Goal: Transaction & Acquisition: Purchase product/service

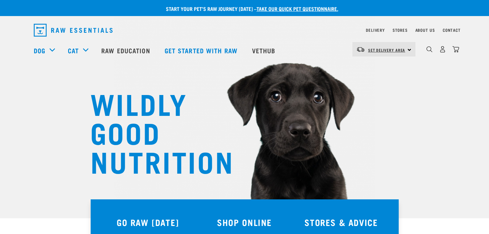
click at [330, 47] on link "Set Delivery Area" at bounding box center [386, 50] width 37 height 10
click at [330, 69] on link "[GEOGRAPHIC_DATA]" at bounding box center [383, 67] width 62 height 14
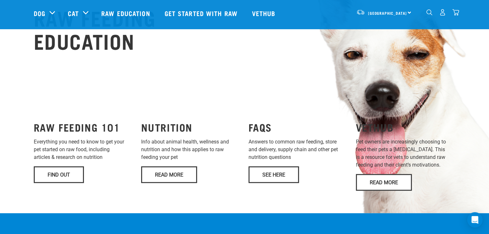
scroll to position [452, 0]
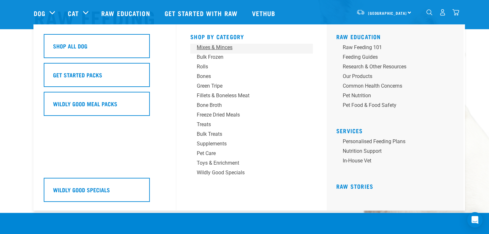
click at [214, 48] on div "Mixes & Minces" at bounding box center [247, 48] width 100 height 8
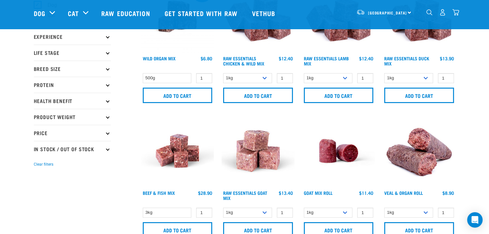
scroll to position [67, 0]
click at [178, 76] on select "500g" at bounding box center [167, 78] width 49 height 10
click at [241, 77] on select "1kg 3kg Bulk (10kg)" at bounding box center [247, 78] width 49 height 10
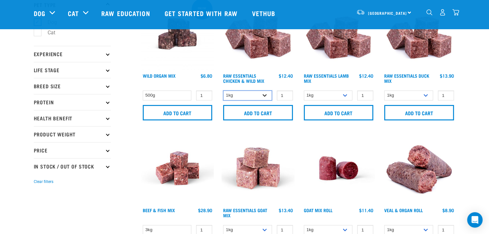
scroll to position [49, 0]
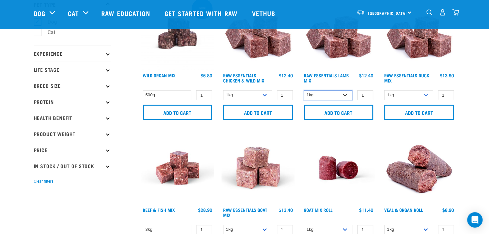
click at [311, 94] on select "1kg 3kg Bulk (10kg)" at bounding box center [328, 95] width 49 height 10
select select "24"
click at [304, 90] on select "1kg 3kg Bulk (10kg)" at bounding box center [328, 95] width 49 height 10
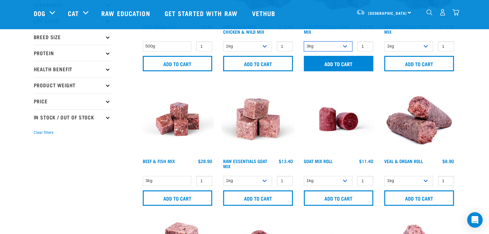
scroll to position [100, 0]
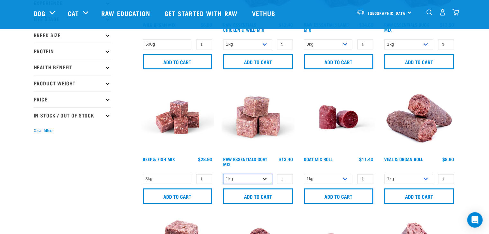
click at [256, 175] on select "1kg 3kg" at bounding box center [247, 179] width 49 height 10
select select "337219"
click at [223, 174] on select "1kg 3kg" at bounding box center [247, 179] width 49 height 10
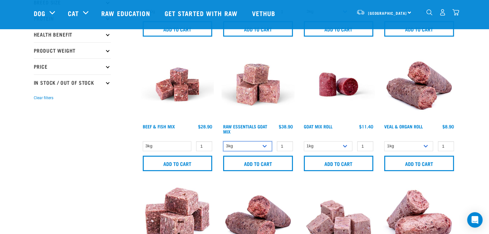
scroll to position [133, 0]
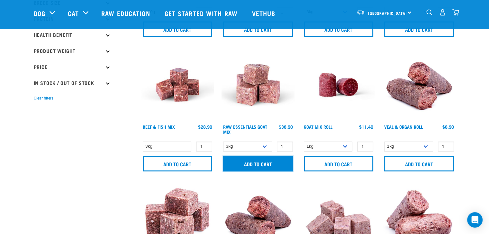
click at [255, 164] on input "Add to cart" at bounding box center [258, 163] width 70 height 15
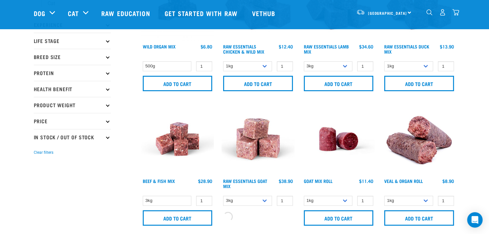
scroll to position [74, 0]
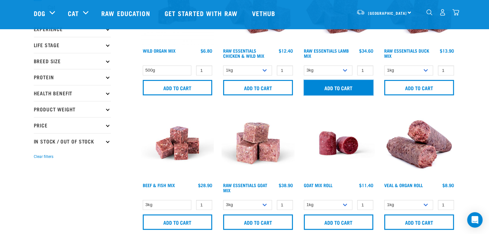
click at [343, 91] on input "Add to cart" at bounding box center [339, 87] width 70 height 15
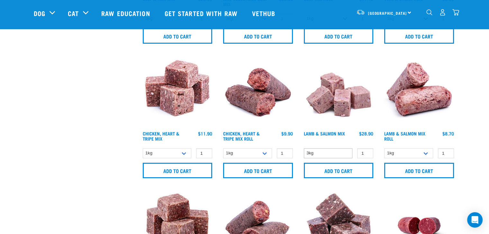
scroll to position [294, 0]
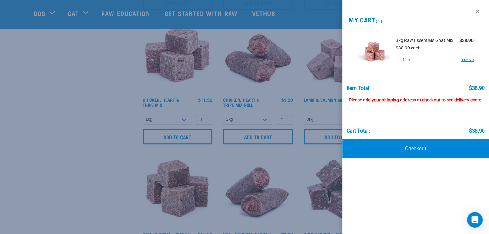
click at [316, 137] on div at bounding box center [244, 117] width 489 height 234
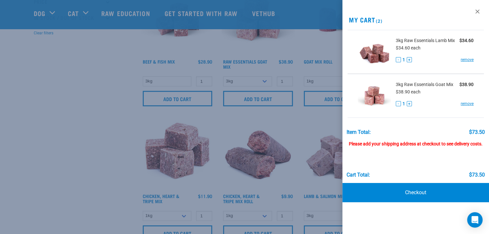
scroll to position [141, 0]
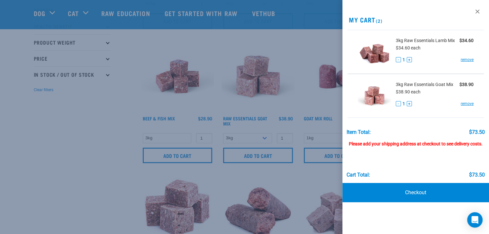
click at [300, 41] on div at bounding box center [244, 117] width 489 height 234
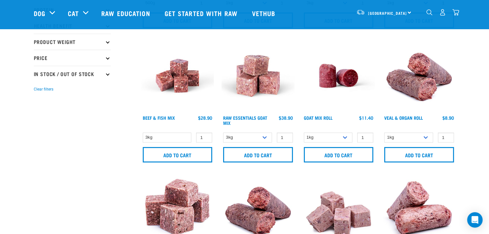
scroll to position [142, 0]
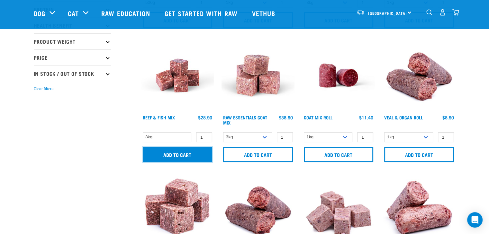
click at [178, 157] on input "Add to cart" at bounding box center [178, 154] width 70 height 15
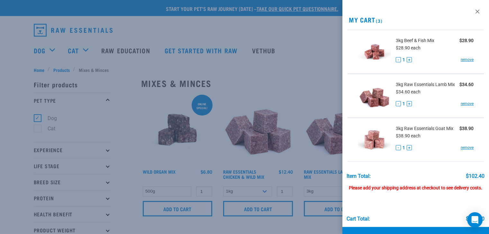
scroll to position [12, 0]
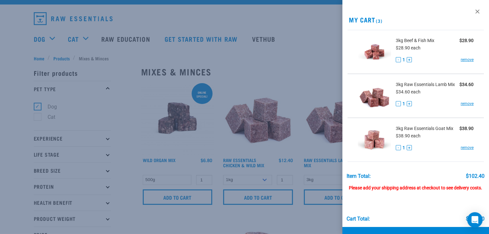
click at [134, 111] on div at bounding box center [244, 117] width 489 height 234
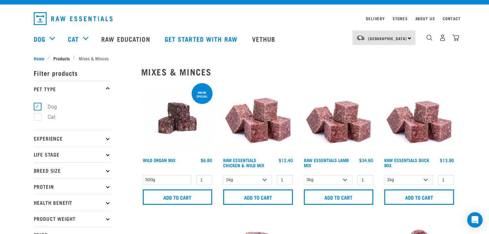
click at [59, 57] on span "Products" at bounding box center [61, 58] width 16 height 7
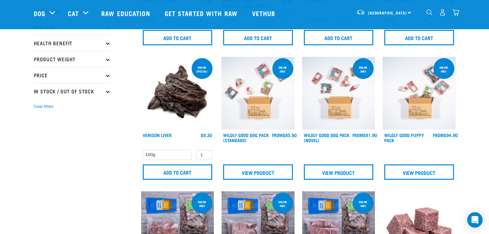
scroll to position [104, 0]
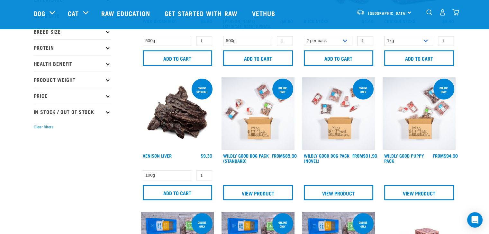
click at [259, 136] on img at bounding box center [258, 114] width 73 height 73
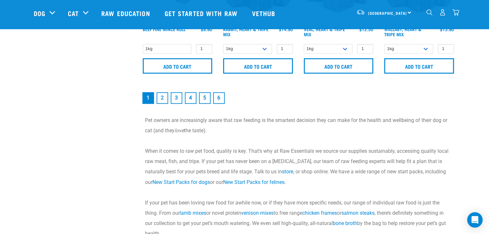
scroll to position [1041, 0]
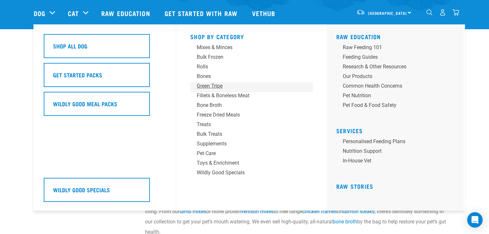
click at [206, 89] on div "Green Tripe" at bounding box center [247, 86] width 100 height 8
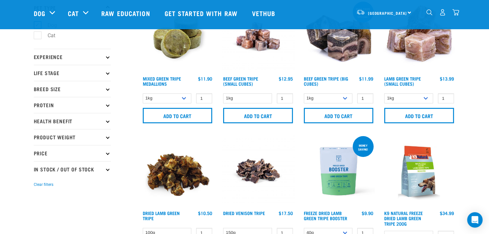
scroll to position [46, 0]
click at [338, 97] on select "1kg Bulk (10kg)" at bounding box center [328, 98] width 49 height 10
click at [399, 99] on select "1kg 3kg" at bounding box center [408, 98] width 49 height 10
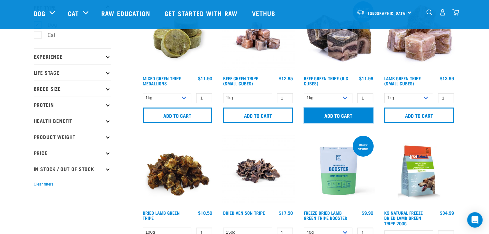
click at [352, 111] on input "Add to cart" at bounding box center [339, 115] width 70 height 15
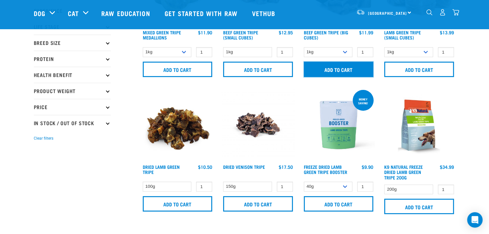
scroll to position [0, 0]
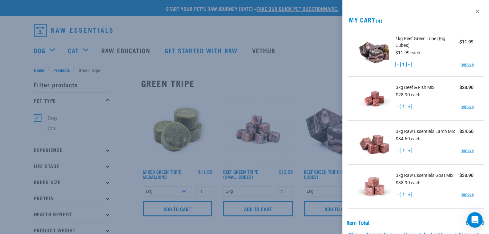
click at [212, 23] on div at bounding box center [244, 117] width 489 height 234
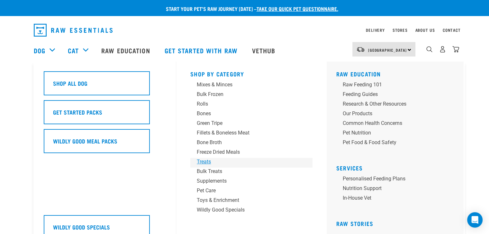
click at [201, 159] on div "Treats" at bounding box center [247, 162] width 100 height 8
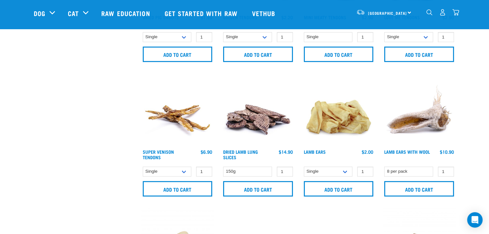
scroll to position [377, 0]
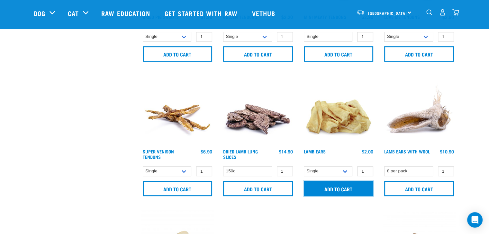
click at [327, 187] on input "Add to cart" at bounding box center [339, 188] width 70 height 15
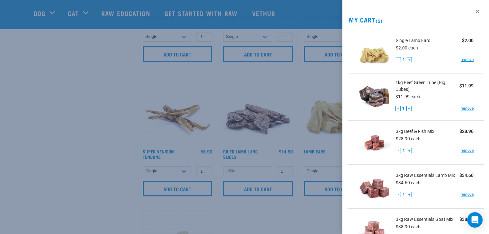
scroll to position [118, 0]
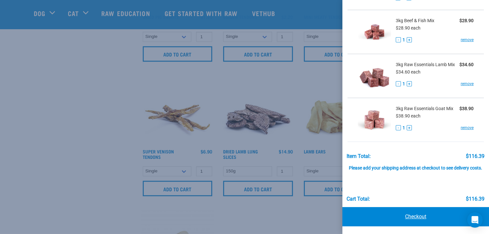
click at [408, 214] on link "Checkout" at bounding box center [416, 216] width 147 height 19
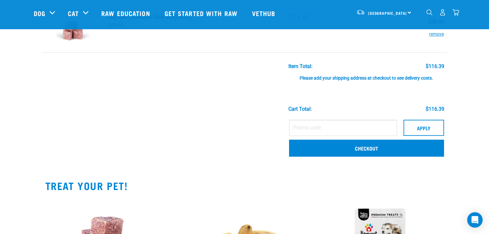
scroll to position [221, 0]
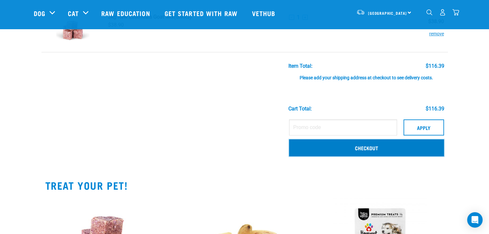
click at [313, 147] on link "Checkout" at bounding box center [366, 148] width 155 height 17
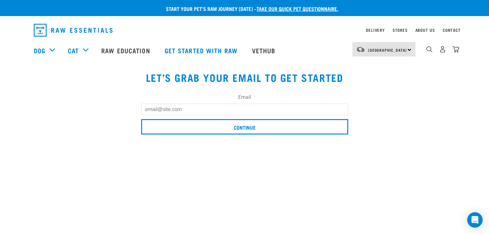
click at [204, 112] on input "Email" at bounding box center [244, 110] width 207 height 12
type input "[EMAIL_ADDRESS][DOMAIN_NAME]"
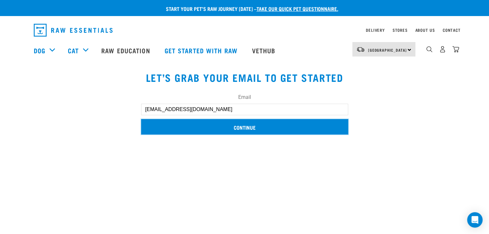
click at [218, 129] on input "Continue" at bounding box center [244, 126] width 207 height 15
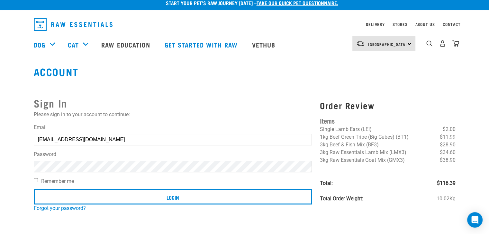
scroll to position [3, 0]
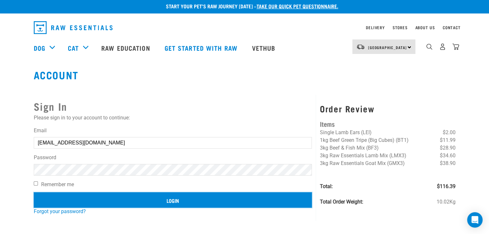
click at [147, 197] on input "Login" at bounding box center [173, 200] width 279 height 15
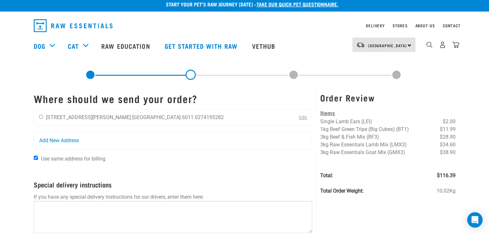
scroll to position [6, 0]
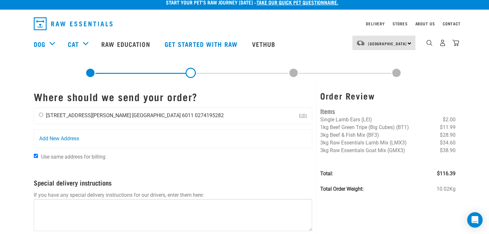
click at [132, 113] on li "[GEOGRAPHIC_DATA] 6011" at bounding box center [162, 116] width 61 height 6
click at [41, 114] on input "radio" at bounding box center [41, 115] width 4 height 4
radio input "true"
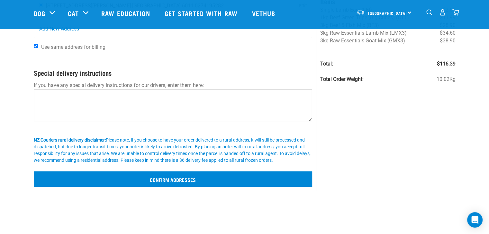
scroll to position [69, 0]
click at [130, 177] on input "Confirm addresses" at bounding box center [173, 178] width 279 height 15
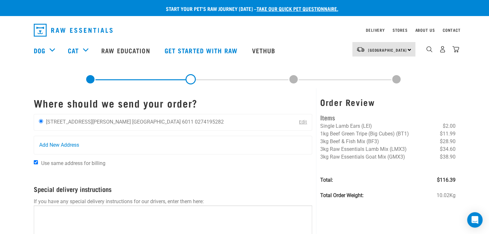
click at [80, 162] on span "Use same address for billing" at bounding box center [73, 163] width 64 height 6
click at [38, 162] on input "Use same address for billing" at bounding box center [36, 162] width 4 height 4
checkbox input "false"
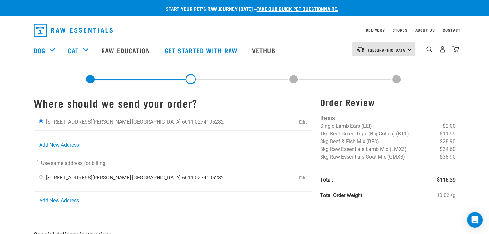
click at [75, 178] on li "13A George Street" at bounding box center [88, 178] width 85 height 6
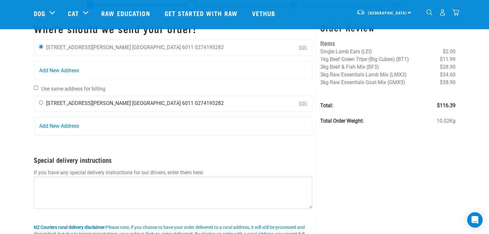
scroll to position [28, 0]
click at [40, 105] on div "Tessa Haigh 13A George Street Wellington 6011 0274195282" at bounding box center [131, 104] width 195 height 16
click at [41, 102] on input "radio" at bounding box center [41, 102] width 4 height 4
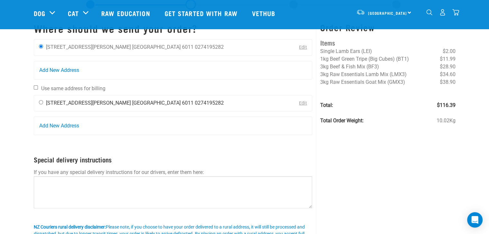
radio input "true"
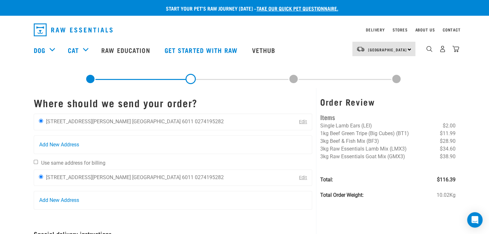
scroll to position [0, 0]
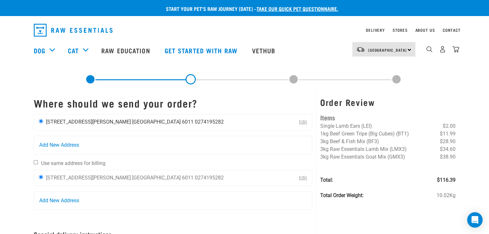
click at [195, 122] on li "0274195282" at bounding box center [209, 122] width 29 height 6
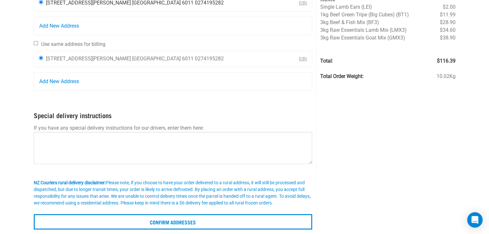
scroll to position [130, 0]
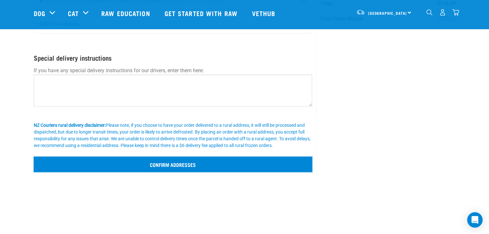
click at [151, 161] on input "Confirm addresses" at bounding box center [173, 164] width 279 height 15
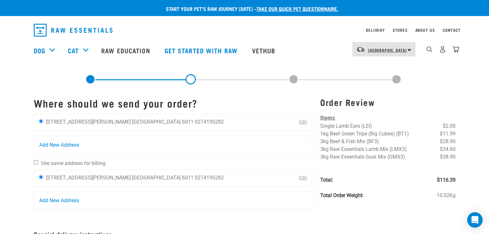
click at [381, 46] on link "[GEOGRAPHIC_DATA]" at bounding box center [387, 50] width 39 height 10
click at [303, 42] on div "Dog Shop All Dog Get Started Packs Wildly Good Meal Packs Shop By Category" at bounding box center [247, 51] width 426 height 26
click at [301, 122] on link "Edit" at bounding box center [303, 122] width 8 height 5
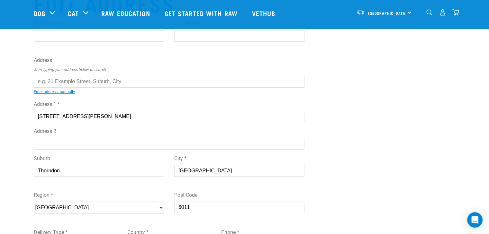
scroll to position [42, 0]
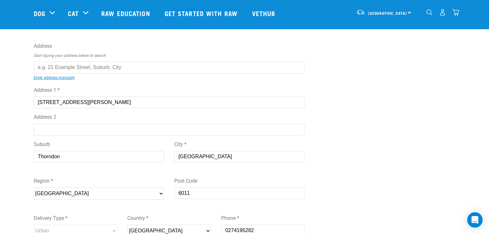
click at [56, 61] on div "First Name * Last Name * Address Start typing your address below to search Ente…" at bounding box center [169, 139] width 271 height 277
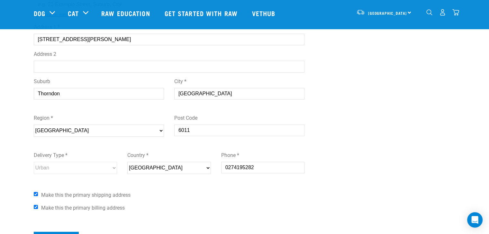
scroll to position [130, 0]
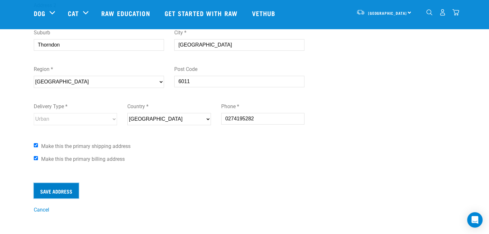
click at [50, 193] on input "Save Address" at bounding box center [56, 190] width 45 height 15
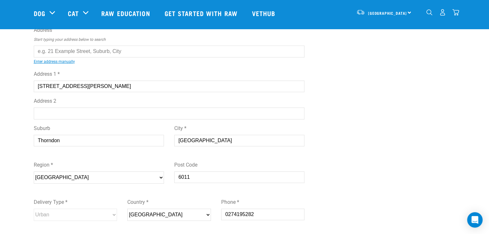
scroll to position [0, 0]
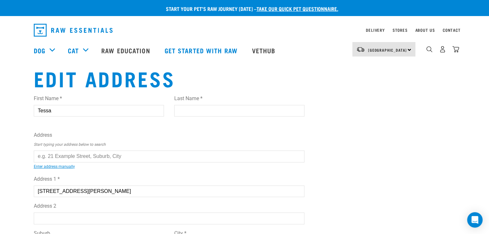
type input "Tessa"
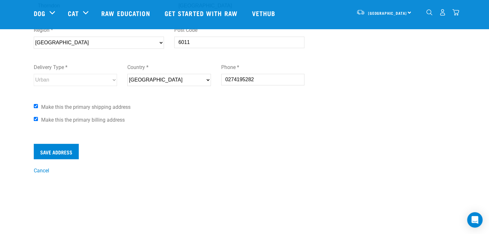
scroll to position [193, 0]
type input "Haigh"
click at [59, 152] on input "Save Address" at bounding box center [56, 151] width 45 height 15
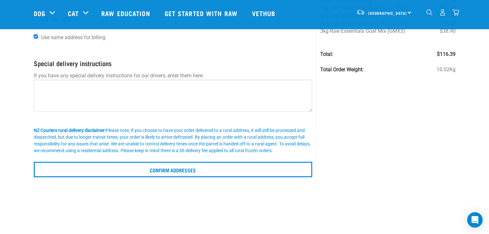
scroll to position [80, 0]
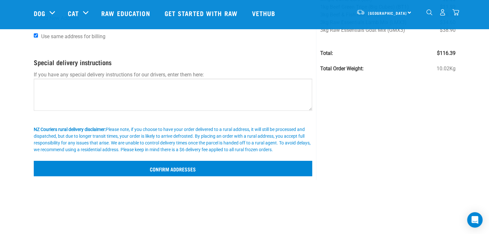
drag, startPoint x: 183, startPoint y: 177, endPoint x: 179, endPoint y: 173, distance: 5.7
click at [179, 173] on div "Where should we send your order? Tessa Haigh 13A George Street Wellington 6011 …" at bounding box center [173, 70] width 287 height 219
click at [179, 173] on input "Confirm addresses" at bounding box center [173, 168] width 279 height 15
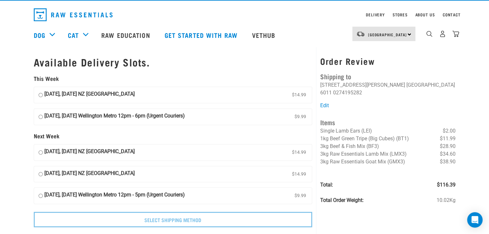
scroll to position [16, 0]
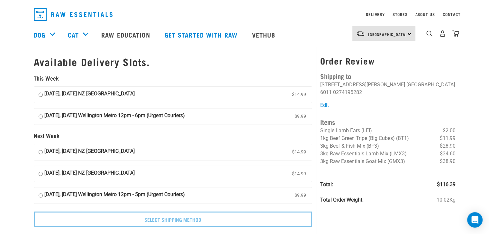
click at [180, 171] on label "22 October, Wednesday NZ Couriers North Island $14.99" at bounding box center [173, 174] width 278 height 16
click at [43, 171] on input "22 October, Wednesday NZ Couriers North Island $14.99" at bounding box center [41, 174] width 4 height 10
radio input "true"
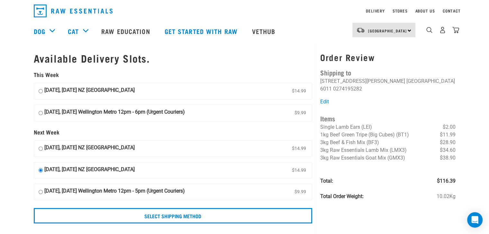
scroll to position [20, 0]
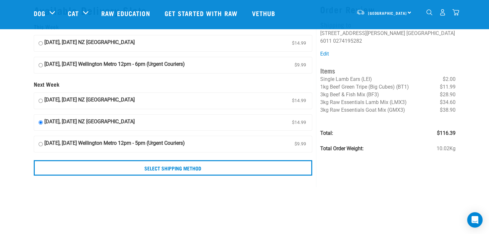
click at [146, 142] on strong "23 October, Thursday Wellington Metro 12pm - 5pm (Urgent Couriers)" at bounding box center [114, 145] width 141 height 10
click at [43, 142] on input "23 October, Thursday Wellington Metro 12pm - 5pm (Urgent Couriers) $9.99" at bounding box center [41, 145] width 4 height 10
radio input "true"
click at [146, 142] on strong "23 October, Thursday Wellington Metro 12pm - 5pm (Urgent Couriers)" at bounding box center [114, 145] width 141 height 10
click at [43, 142] on input "23 October, Thursday Wellington Metro 12pm - 5pm (Urgent Couriers) $9.99" at bounding box center [41, 145] width 4 height 10
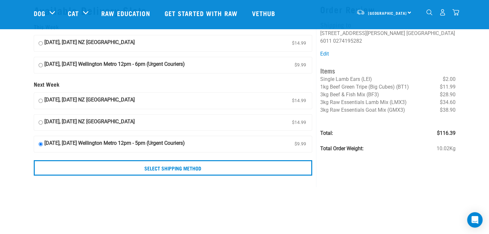
click at [119, 123] on strong "22 October, Wednesday NZ Couriers North Island" at bounding box center [89, 123] width 90 height 10
click at [43, 123] on input "22 October, Wednesday NZ Couriers North Island $14.99" at bounding box center [41, 123] width 4 height 10
radio input "true"
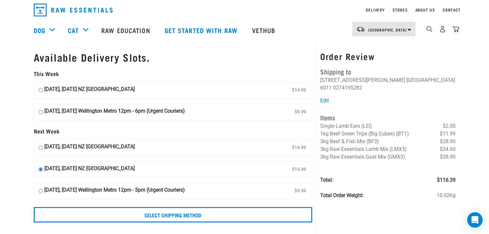
scroll to position [21, 0]
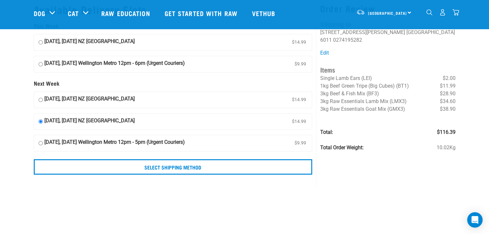
click at [111, 143] on strong "23 October, Thursday Wellington Metro 12pm - 5pm (Urgent Couriers)" at bounding box center [114, 144] width 141 height 10
click at [43, 143] on input "23 October, Thursday Wellington Metro 12pm - 5pm (Urgent Couriers) $9.99" at bounding box center [41, 144] width 4 height 10
radio input "true"
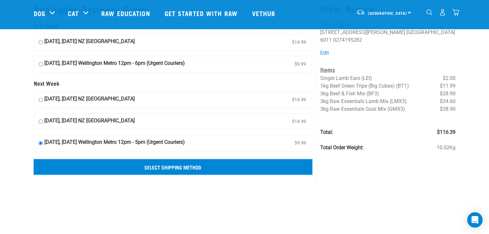
click at [123, 167] on input "Select Shipping Method" at bounding box center [173, 167] width 279 height 15
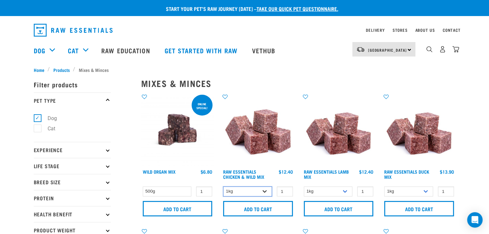
click at [259, 189] on select "1kg 3kg Bulk (10kg)" at bounding box center [247, 192] width 49 height 10
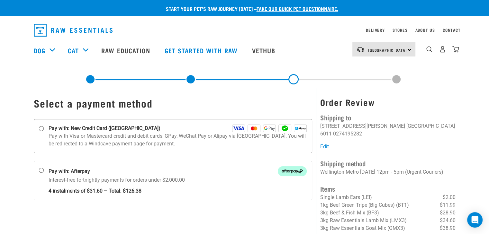
click at [124, 135] on p "Pay with Visa or Mastercard credit and debit cards, GPay, WeChat Pay or Alipay …" at bounding box center [178, 140] width 259 height 15
click at [44, 132] on input "Pay with: New Credit Card ([GEOGRAPHIC_DATA])" at bounding box center [41, 128] width 5 height 5
radio input "true"
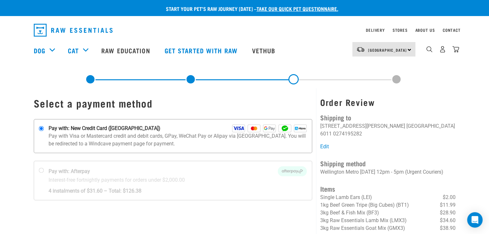
click at [149, 128] on div "Pay with: New Credit Card ([GEOGRAPHIC_DATA])" at bounding box center [178, 129] width 259 height 8
click at [44, 128] on input "Pay with: New Credit Card ([GEOGRAPHIC_DATA])" at bounding box center [41, 128] width 5 height 5
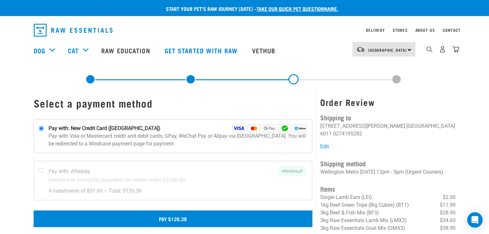
click at [181, 219] on button "Pay $126.38" at bounding box center [173, 219] width 279 height 16
